Goal: Find contact information: Find contact information

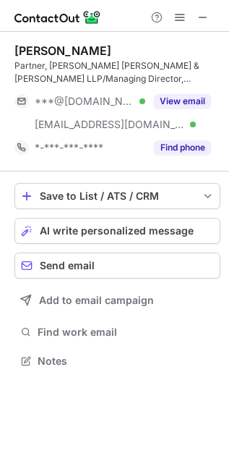
scroll to position [351, 229]
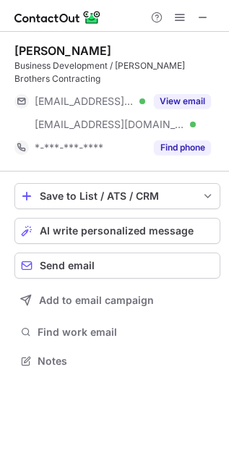
scroll to position [351, 229]
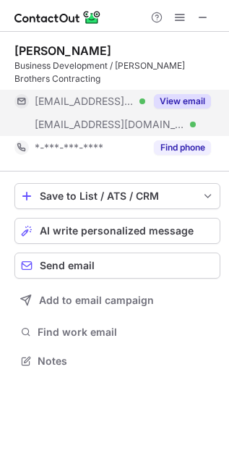
click at [199, 90] on div "View email" at bounding box center [178, 101] width 66 height 23
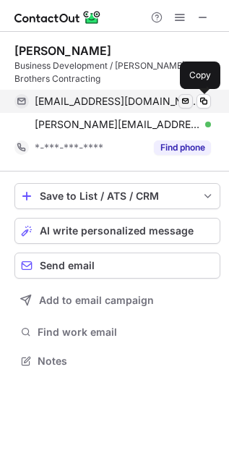
drag, startPoint x: 199, startPoint y: 96, endPoint x: 187, endPoint y: 100, distance: 12.1
click at [189, 98] on div "nancytsuno@sbcglobal.net Verified Send email Copy" at bounding box center [112, 101] width 197 height 23
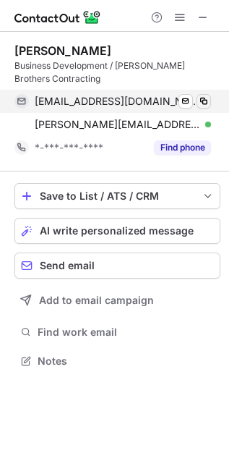
click at [203, 102] on span at bounding box center [204, 101] width 12 height 12
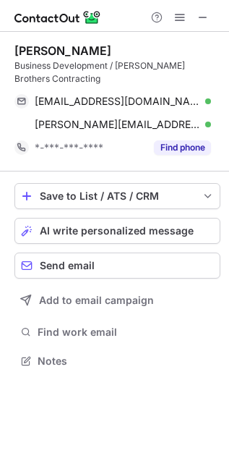
scroll to position [7, 7]
